Goal: Navigation & Orientation: Go to known website

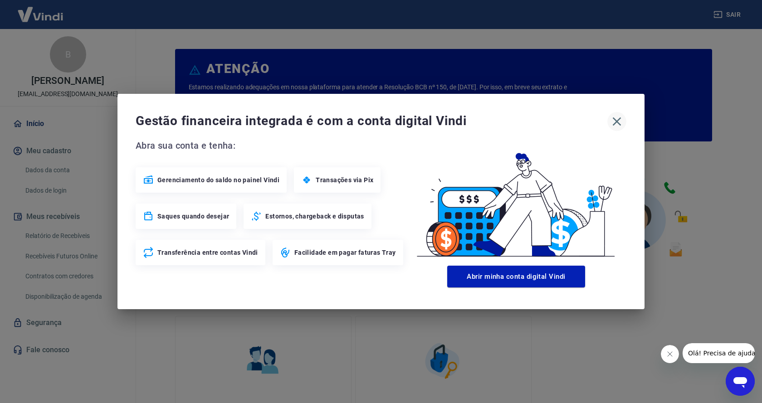
click at [616, 122] on icon "button" at bounding box center [617, 121] width 15 height 15
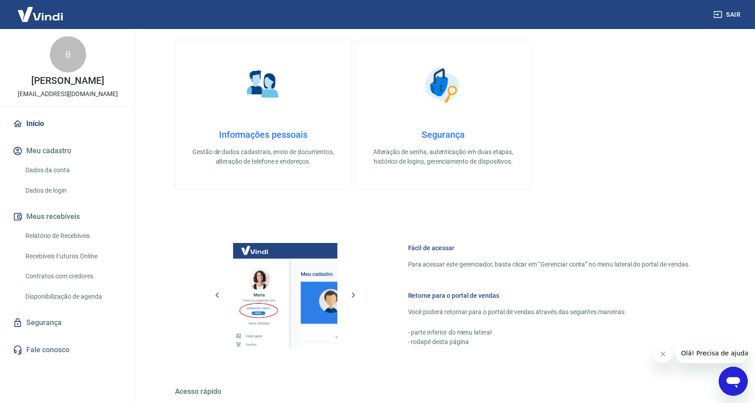
scroll to position [398, 0]
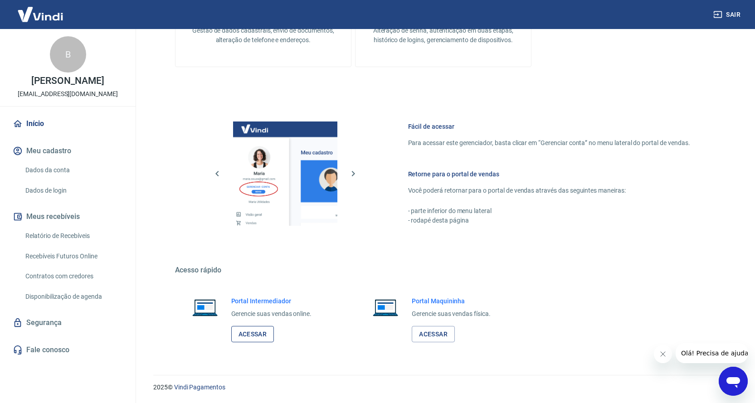
click at [250, 334] on link "Acessar" at bounding box center [252, 334] width 43 height 17
